Goal: Information Seeking & Learning: Find specific fact

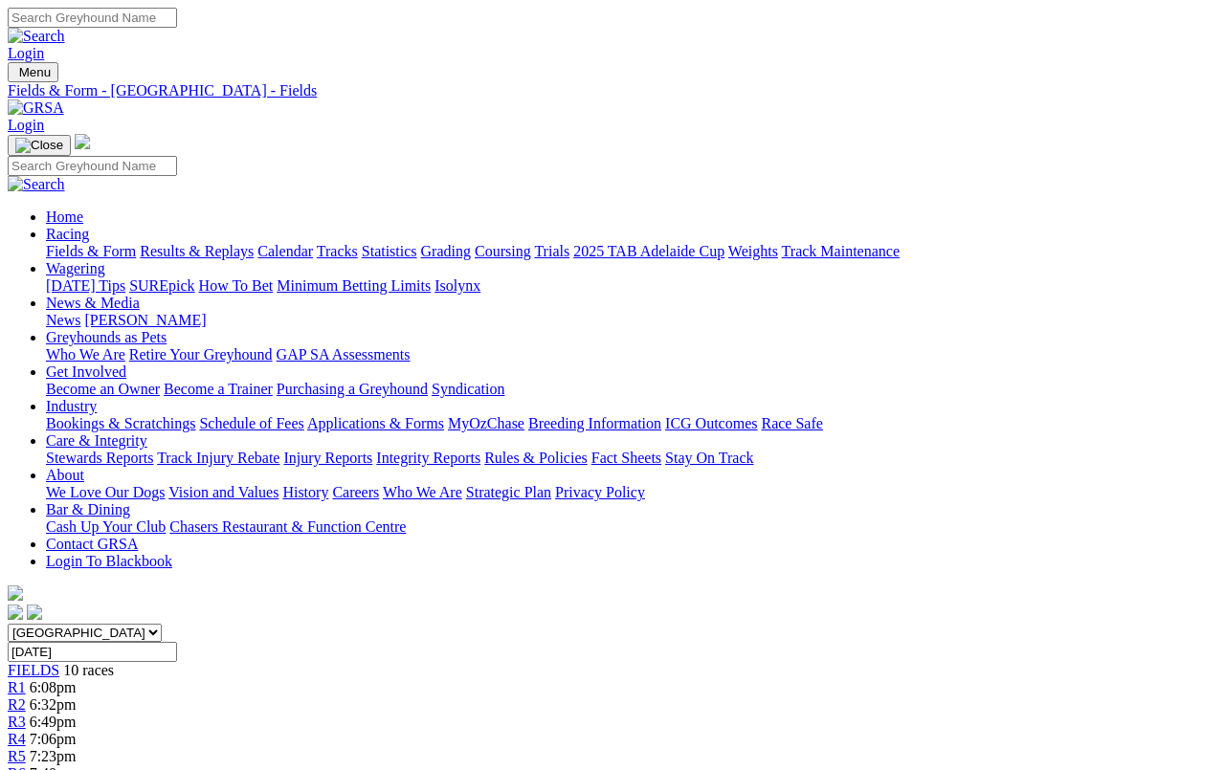
click at [70, 243] on link "Fields & Form" at bounding box center [91, 251] width 90 height 16
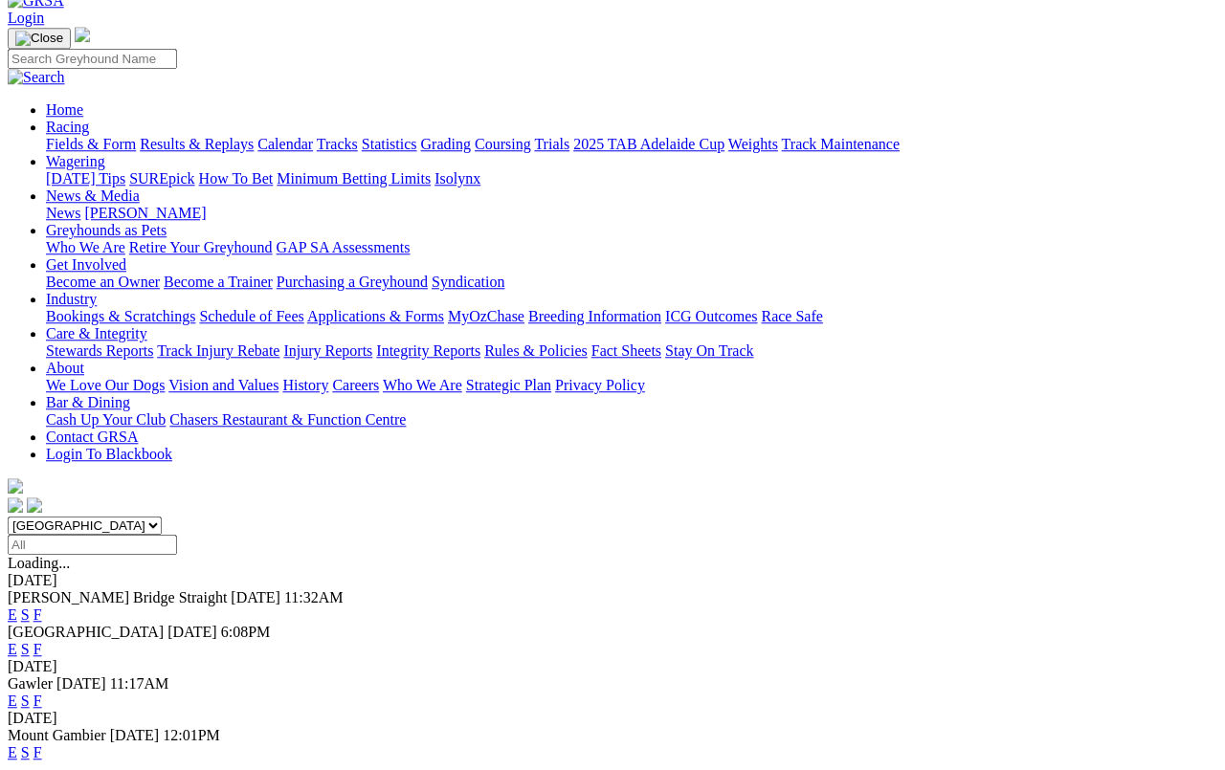
scroll to position [107, 0]
click at [42, 693] on link "F" at bounding box center [37, 701] width 9 height 16
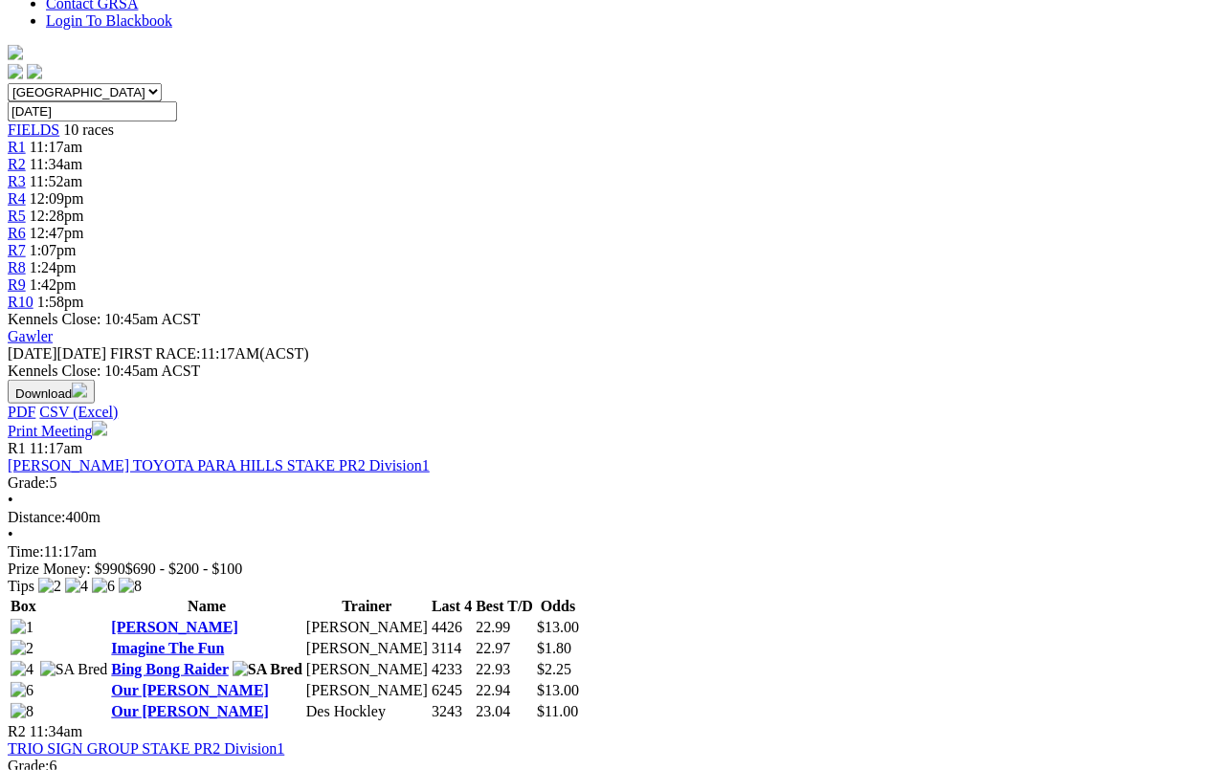
scroll to position [544, 0]
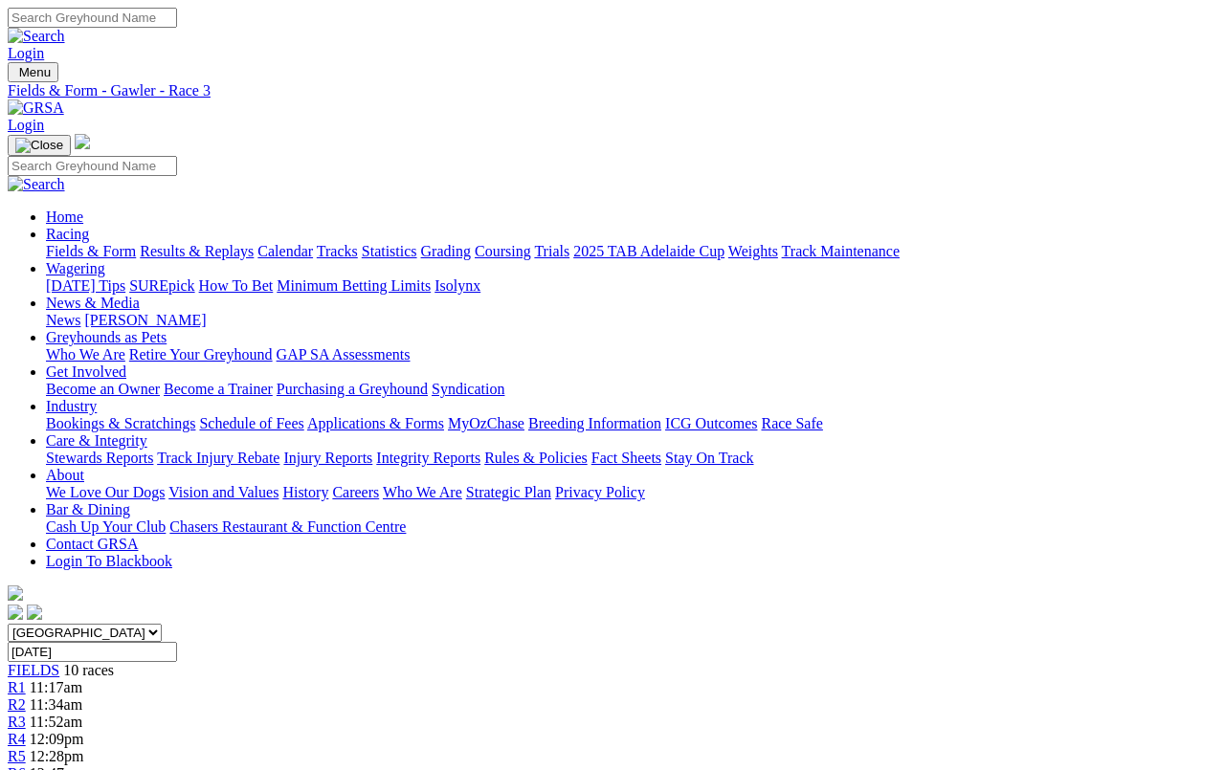
click at [313, 243] on link "Calendar" at bounding box center [284, 251] width 55 height 16
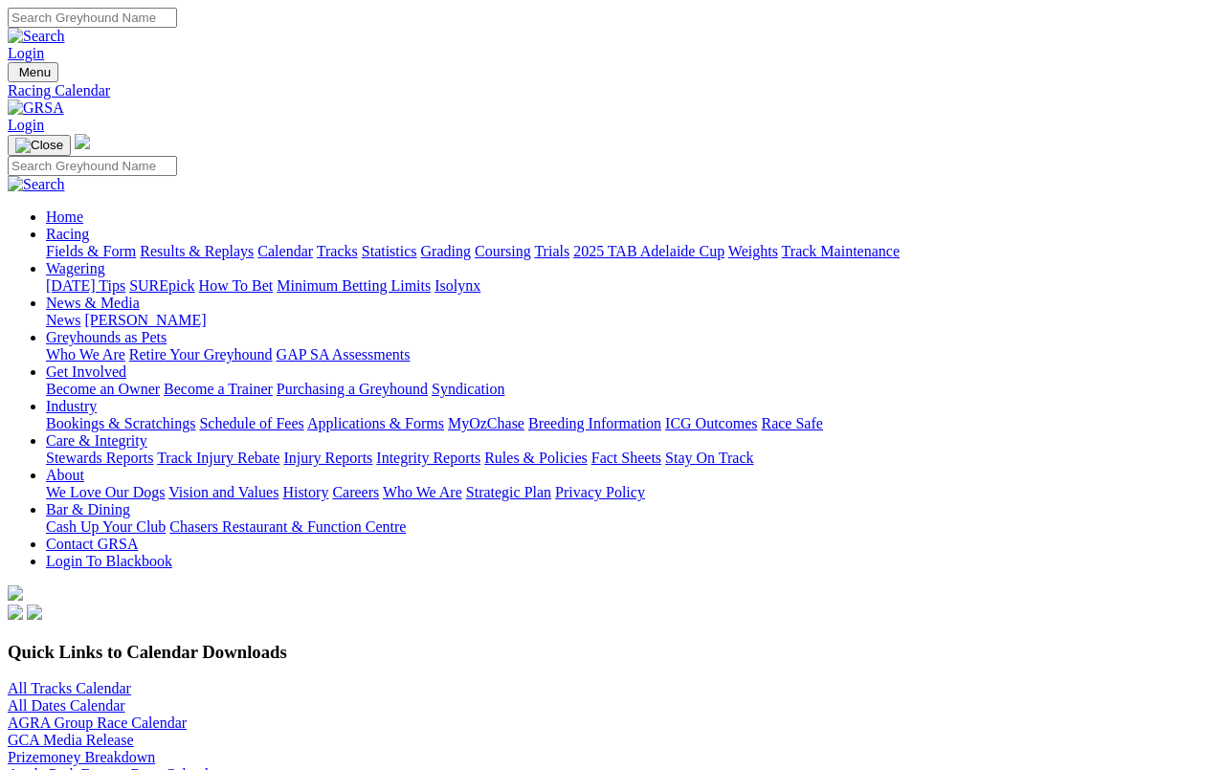
scroll to position [7, 0]
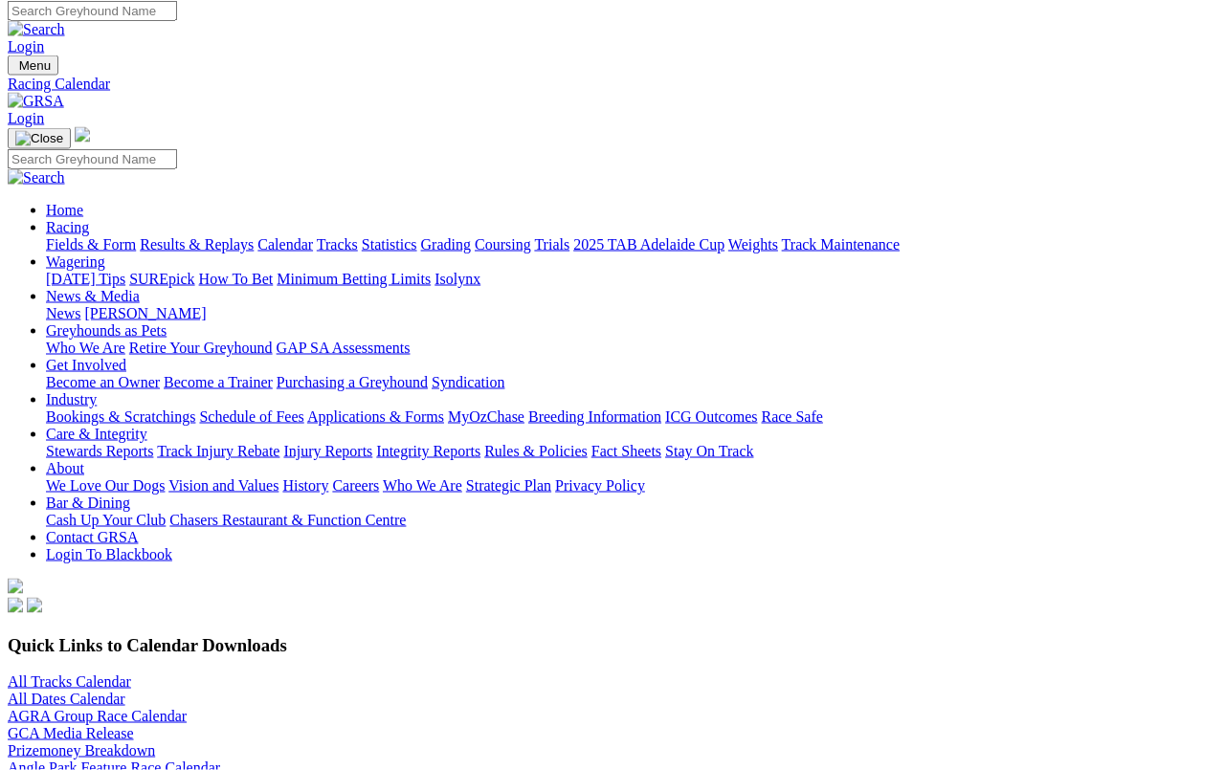
click at [76, 673] on link "All Tracks Calendar" at bounding box center [69, 681] width 123 height 16
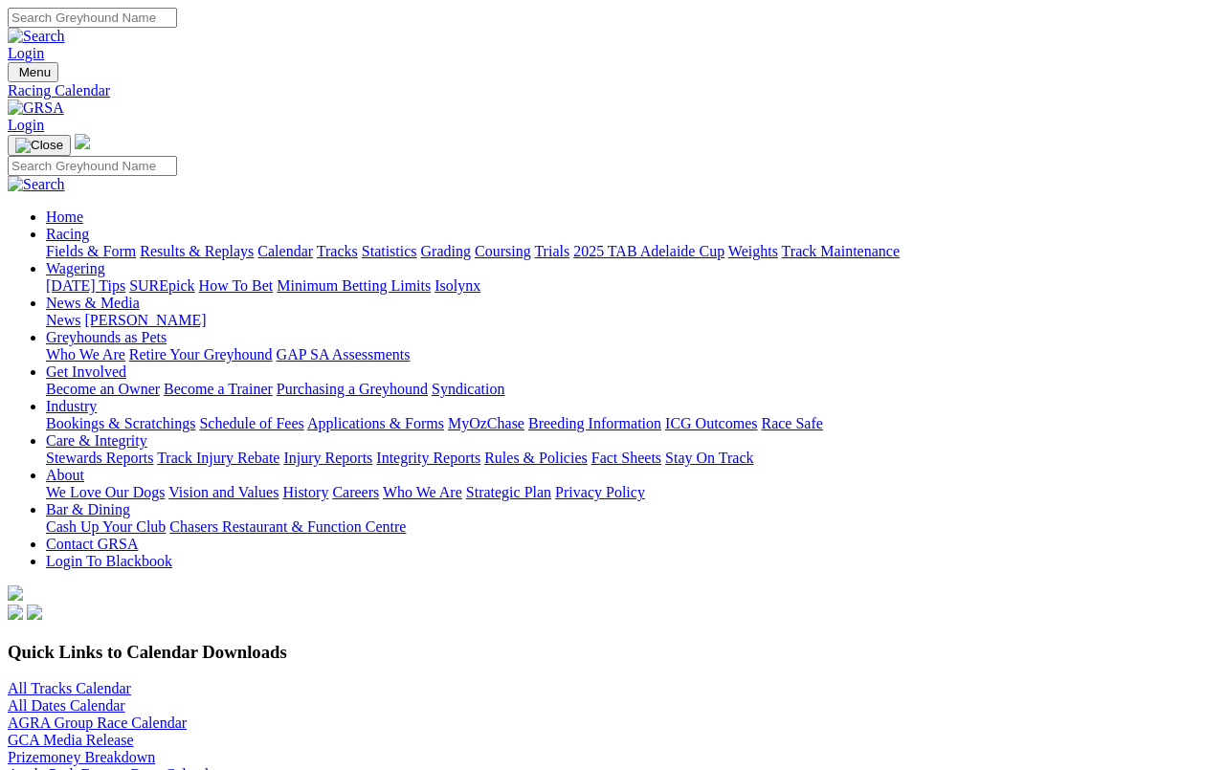
scroll to position [33, 0]
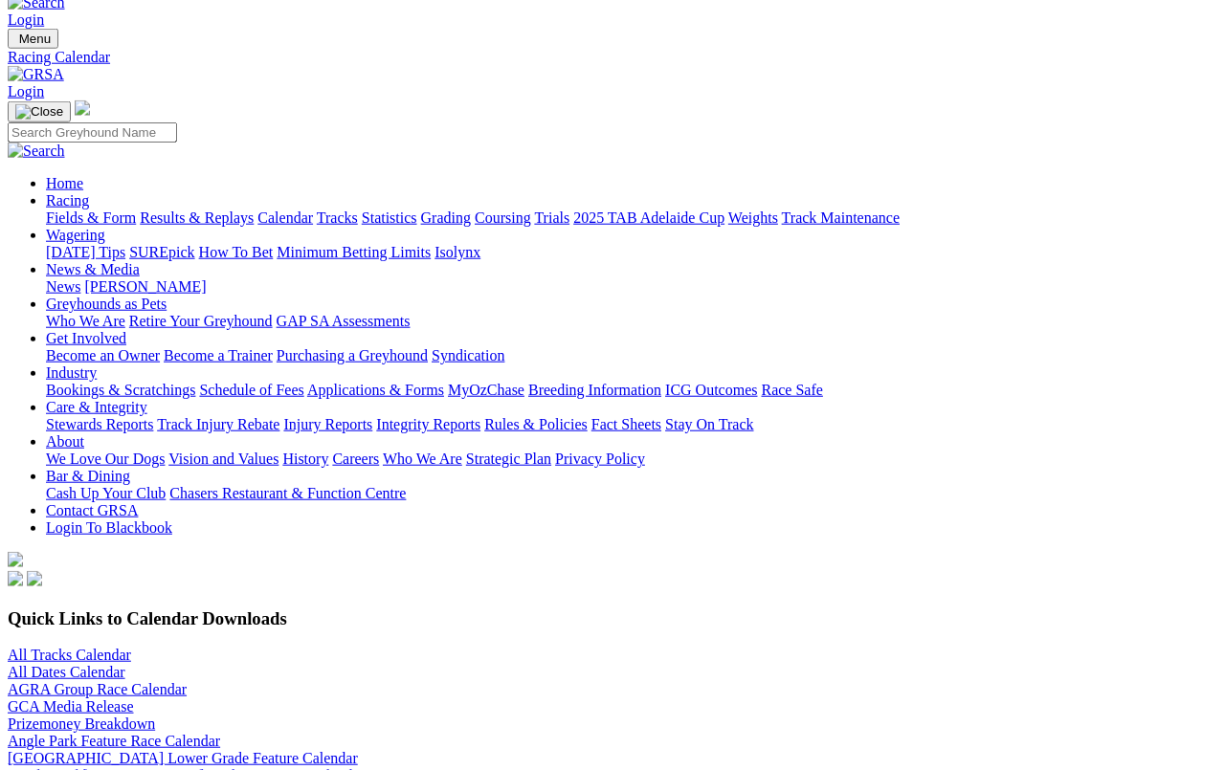
click at [417, 210] on link "Statistics" at bounding box center [389, 218] width 55 height 16
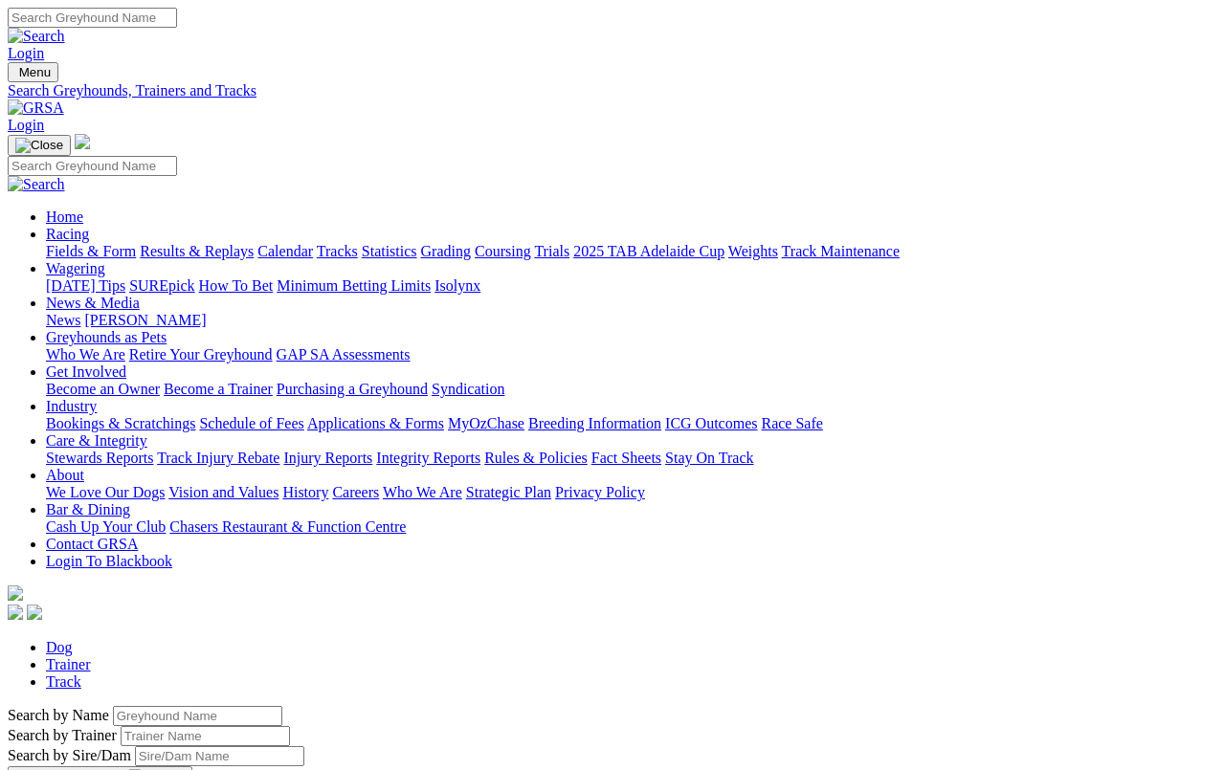
scroll to position [7, 0]
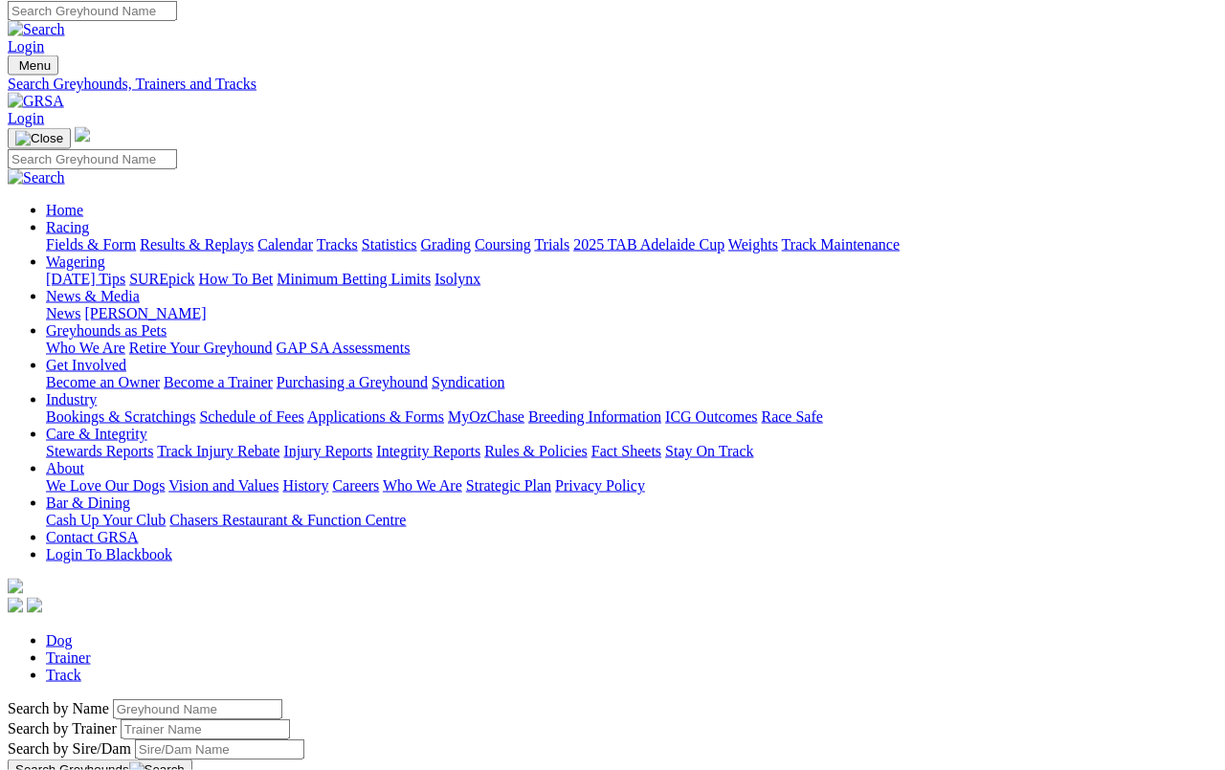
click at [113, 699] on input "Search by Greyhound name" at bounding box center [197, 709] width 169 height 20
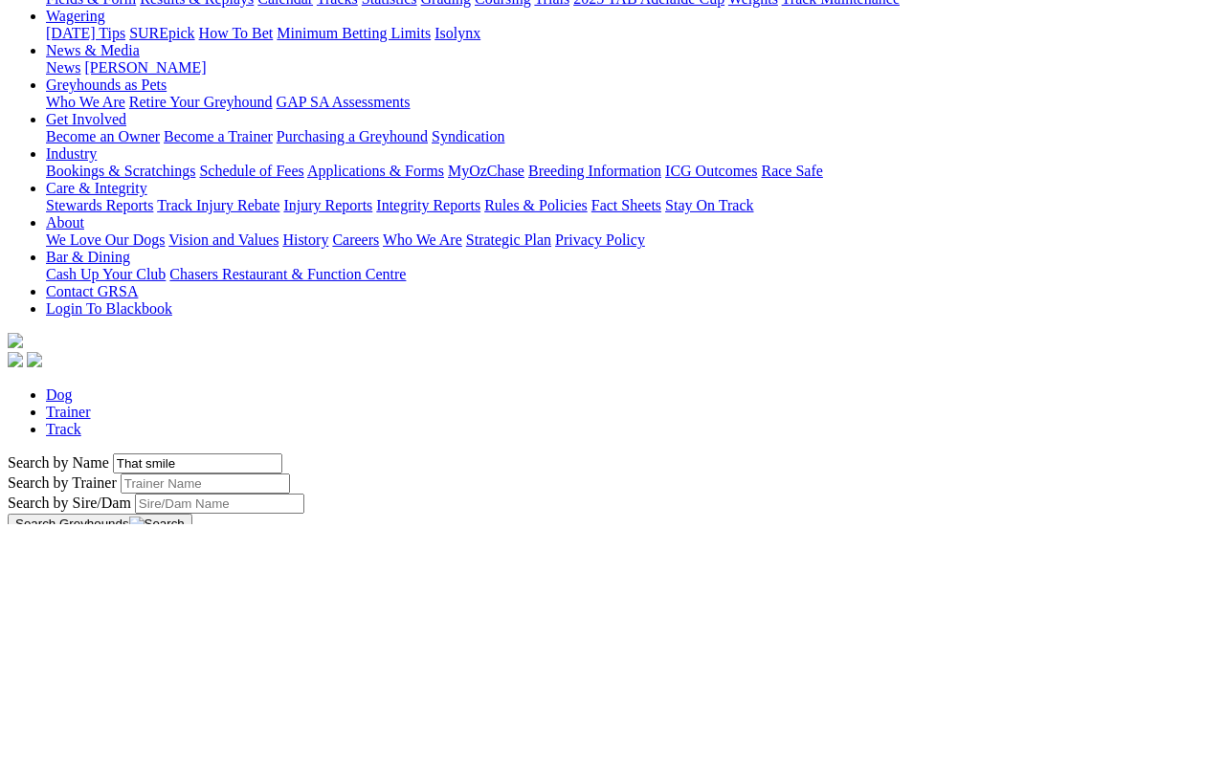
type input "That smile"
click at [192, 760] on button "Search Greyhounds" at bounding box center [100, 770] width 185 height 21
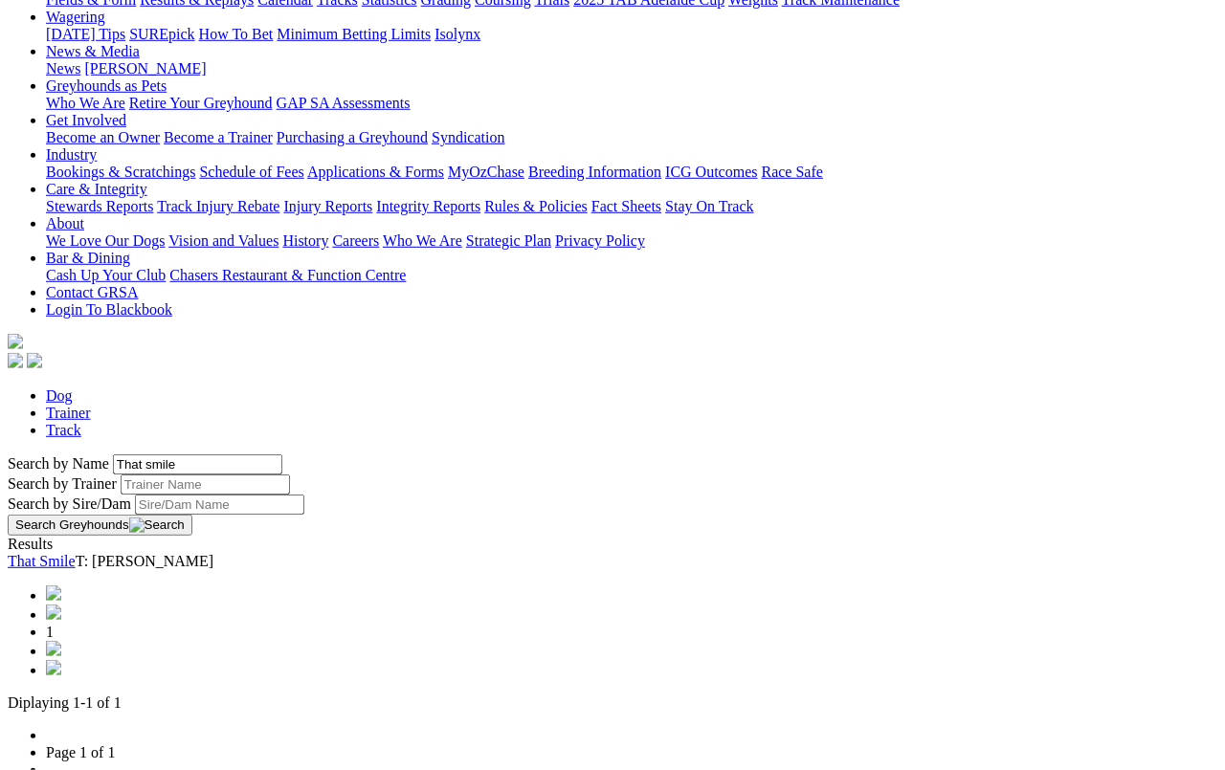
click at [76, 553] on link "That Smile" at bounding box center [42, 561] width 68 height 16
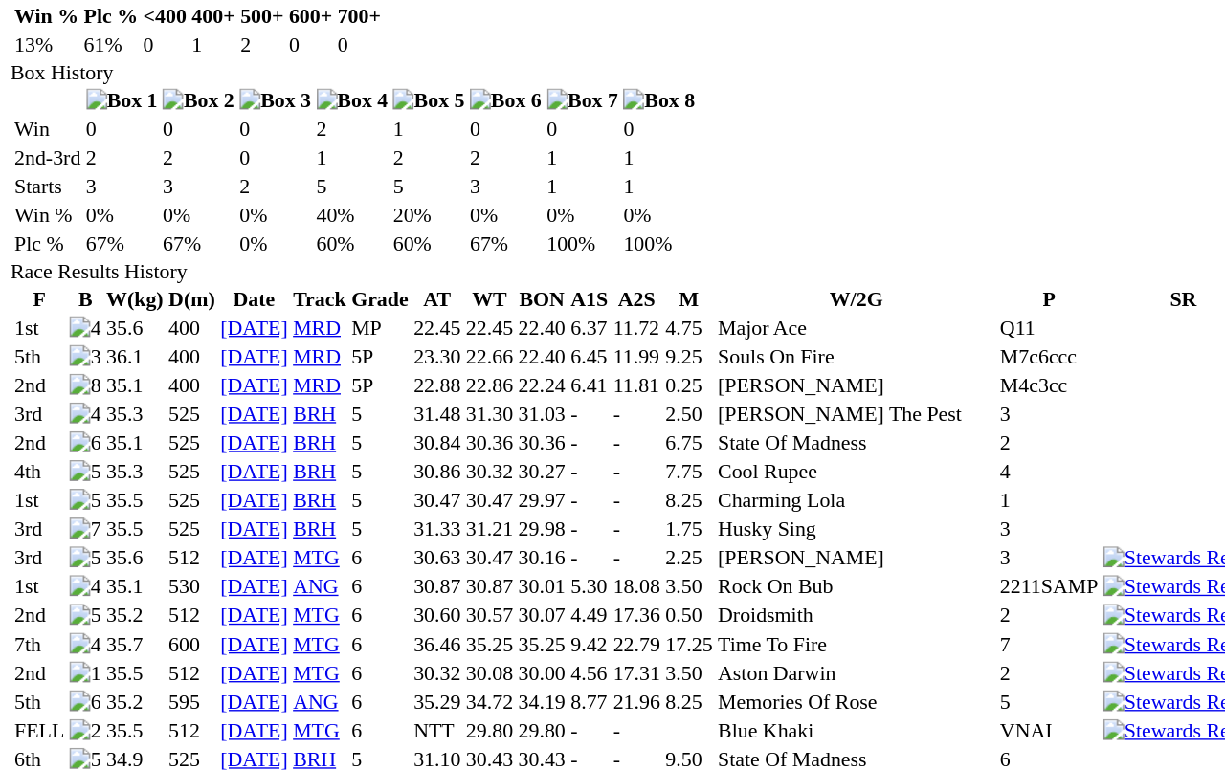
scroll to position [1027, 0]
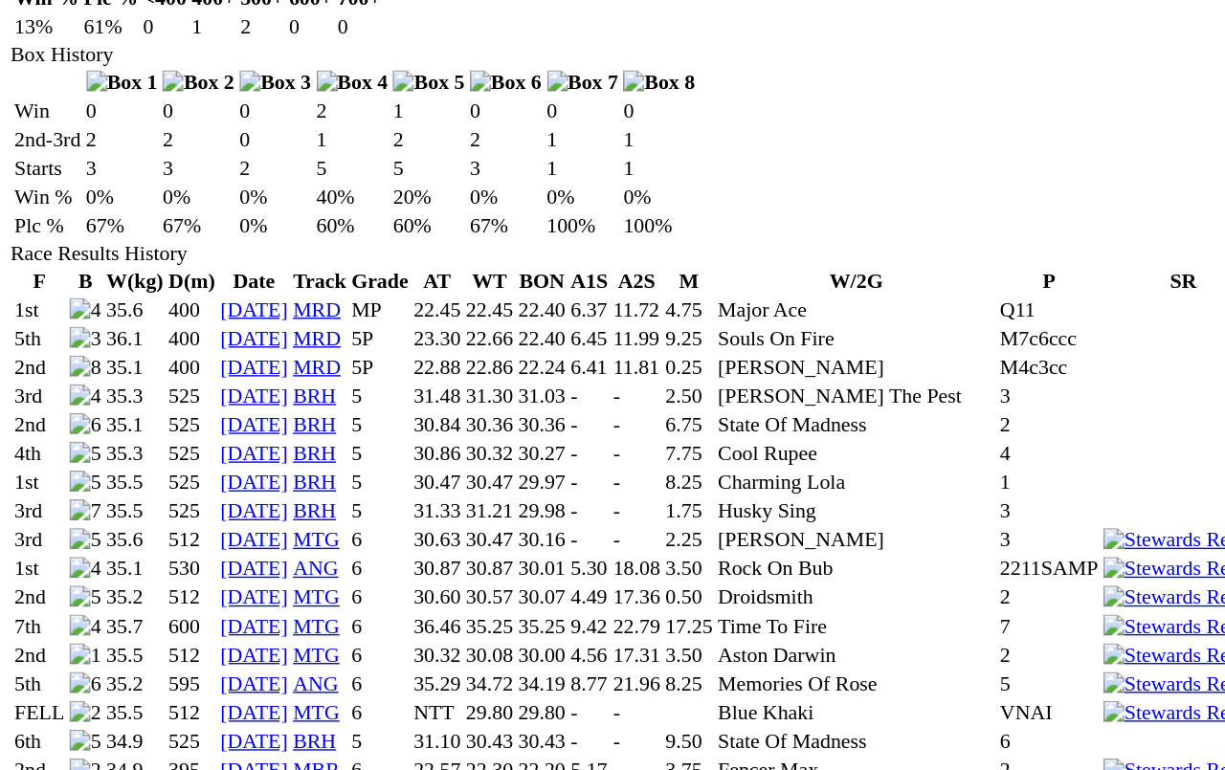
scroll to position [1043, 0]
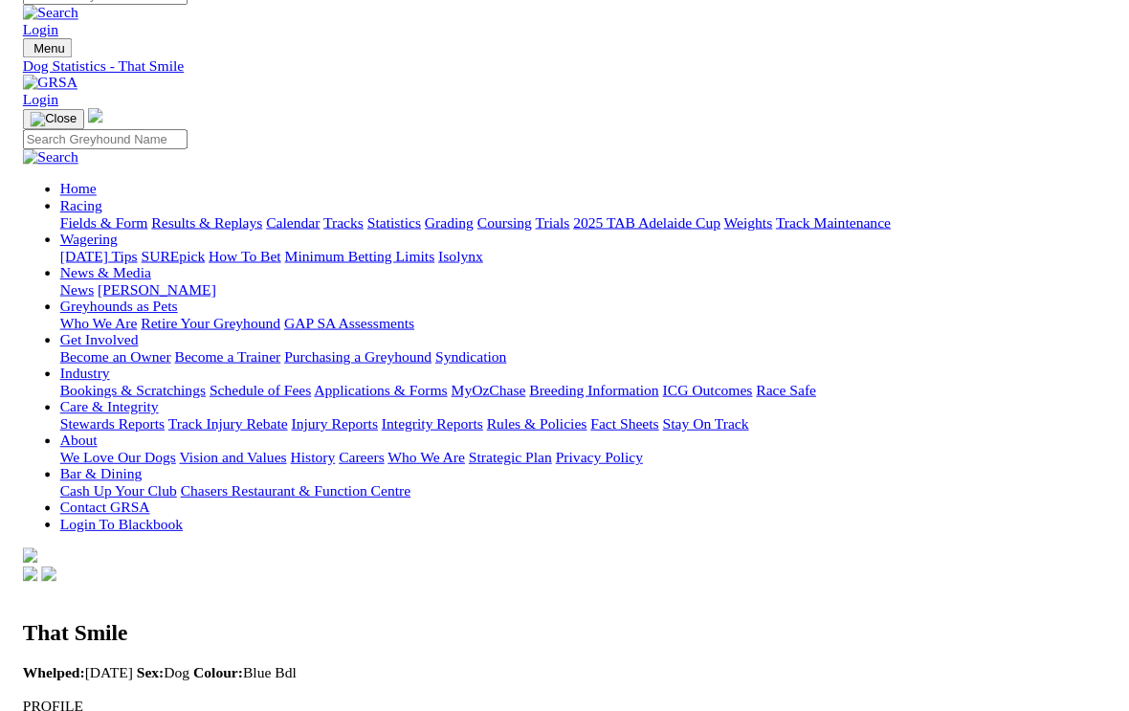
scroll to position [1206, 0]
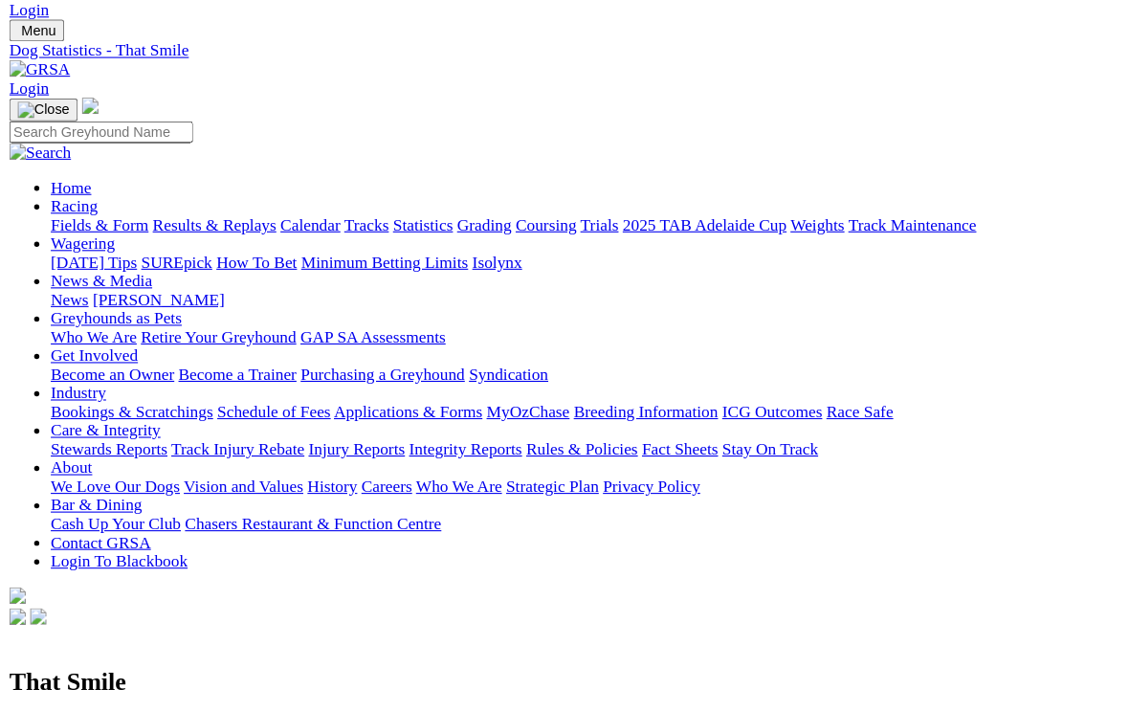
scroll to position [0, 0]
